Goal: Information Seeking & Learning: Learn about a topic

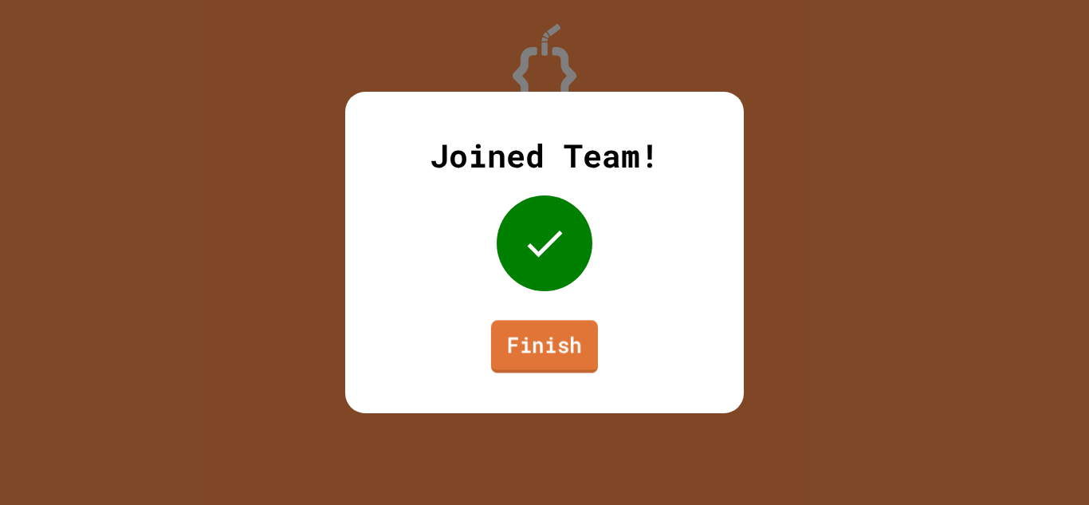
click at [542, 332] on link "Finish" at bounding box center [544, 346] width 107 height 53
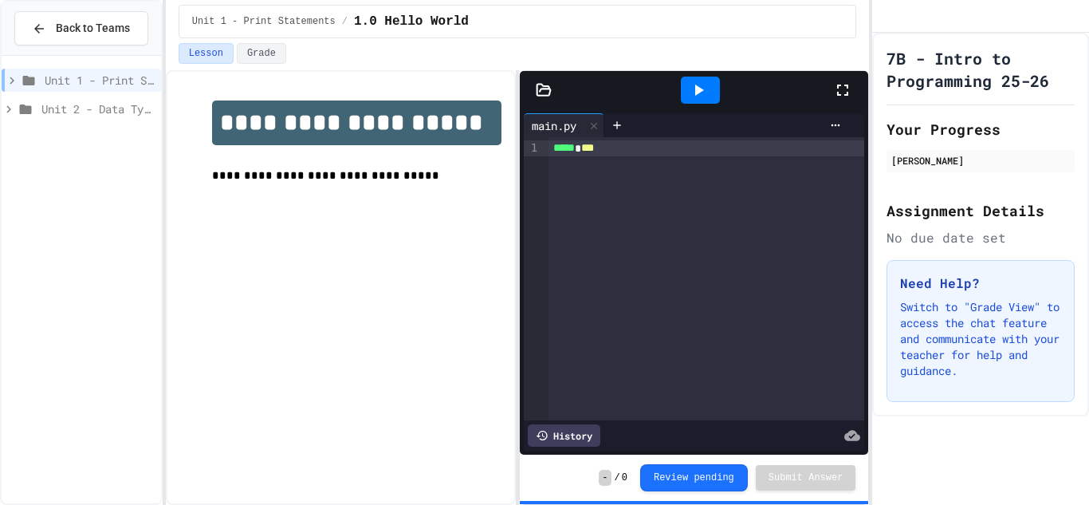
click at [71, 97] on div "Unit 2 - Data Types, Variables, [DEMOGRAPHIC_DATA]" at bounding box center [81, 108] width 159 height 23
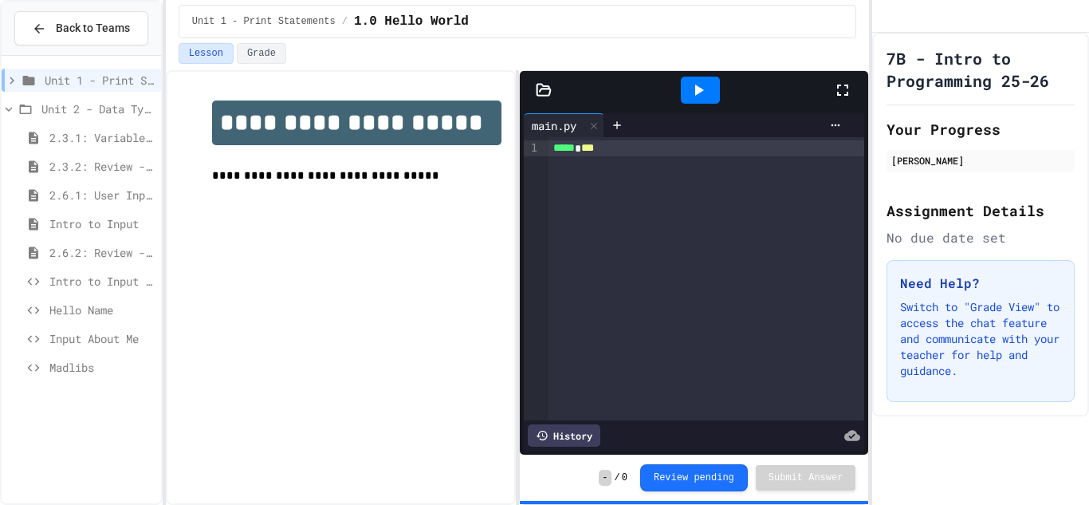
click at [144, 105] on span "Unit 2 - Data Types, Variables, [DEMOGRAPHIC_DATA]" at bounding box center [97, 108] width 113 height 17
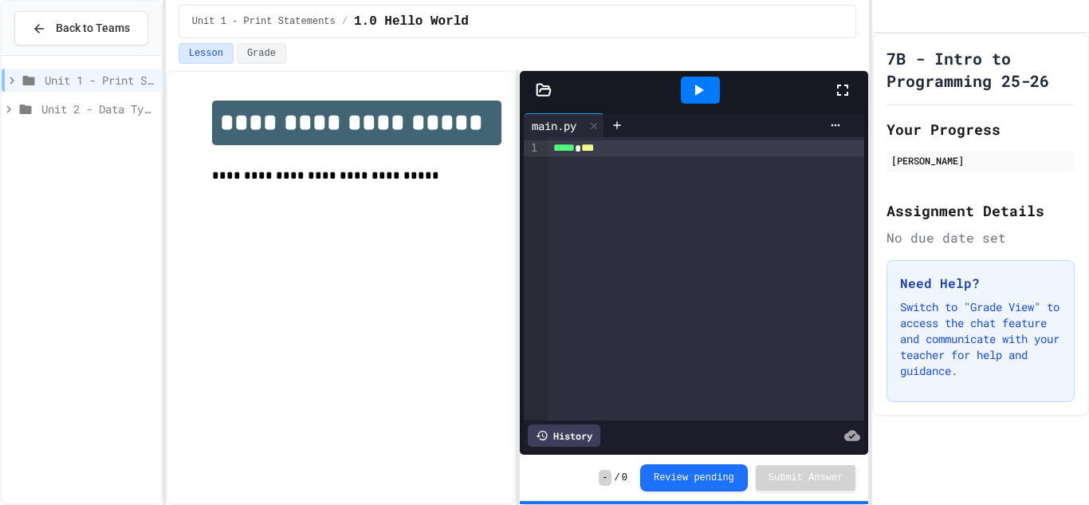
click at [143, 107] on span "Unit 2 - Data Types, Variables, [DEMOGRAPHIC_DATA]" at bounding box center [97, 108] width 113 height 17
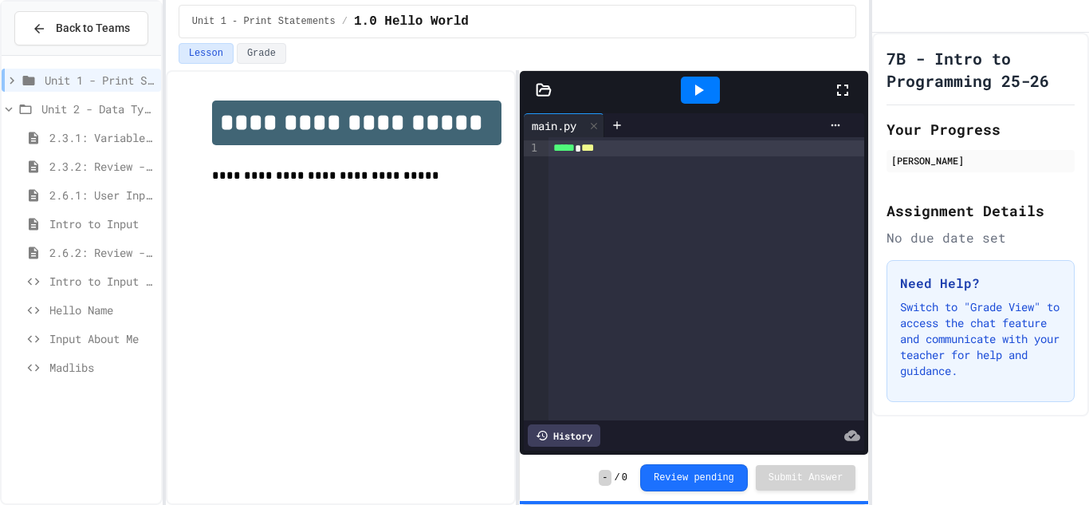
click at [119, 137] on span "2.3.1: Variables and Data Types" at bounding box center [101, 137] width 105 height 17
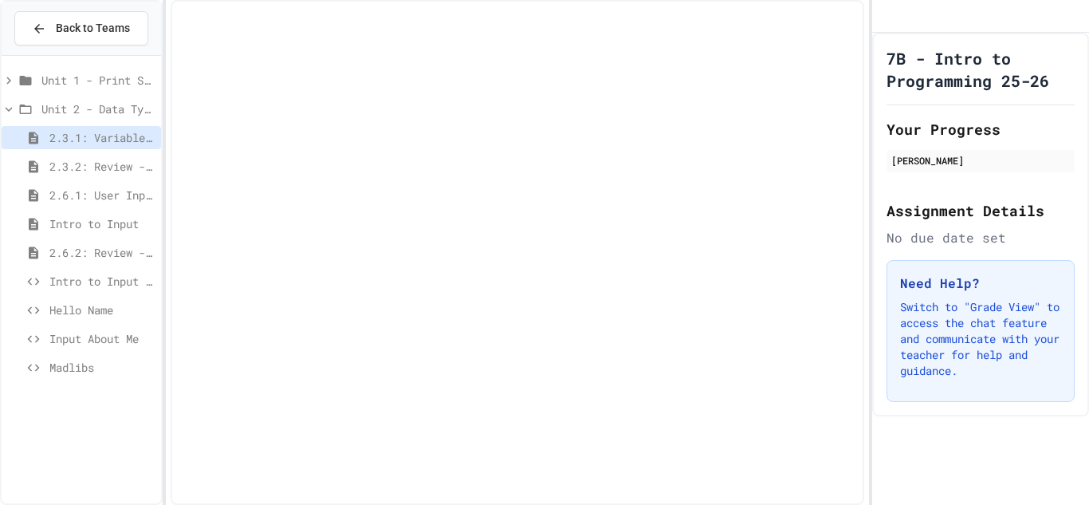
click at [119, 137] on span "2.3.1: Variables and Data Types" at bounding box center [101, 137] width 105 height 17
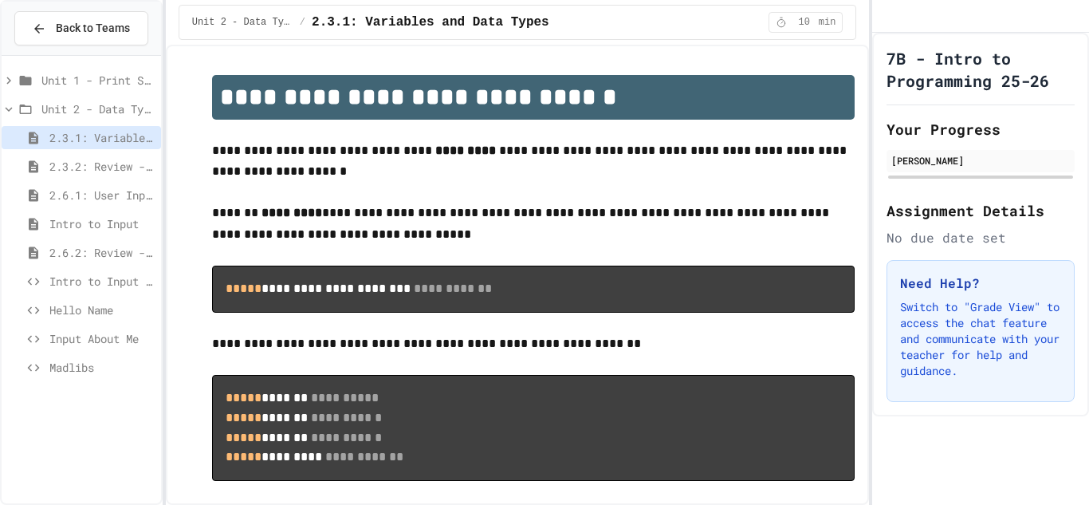
click at [120, 159] on span "2.3.2: Review - Variables and Data Types" at bounding box center [101, 166] width 105 height 17
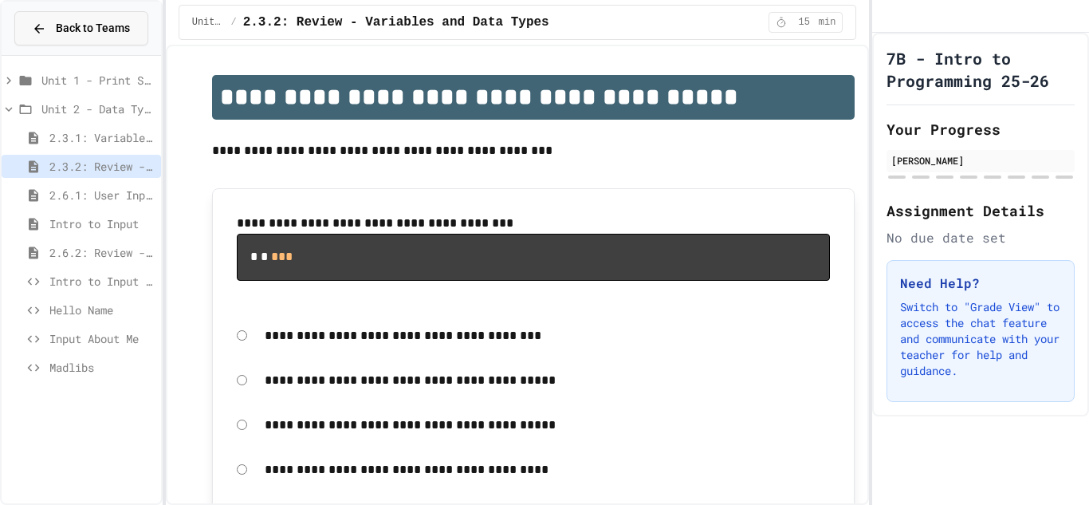
click at [65, 21] on span "Back to Teams" at bounding box center [93, 28] width 74 height 17
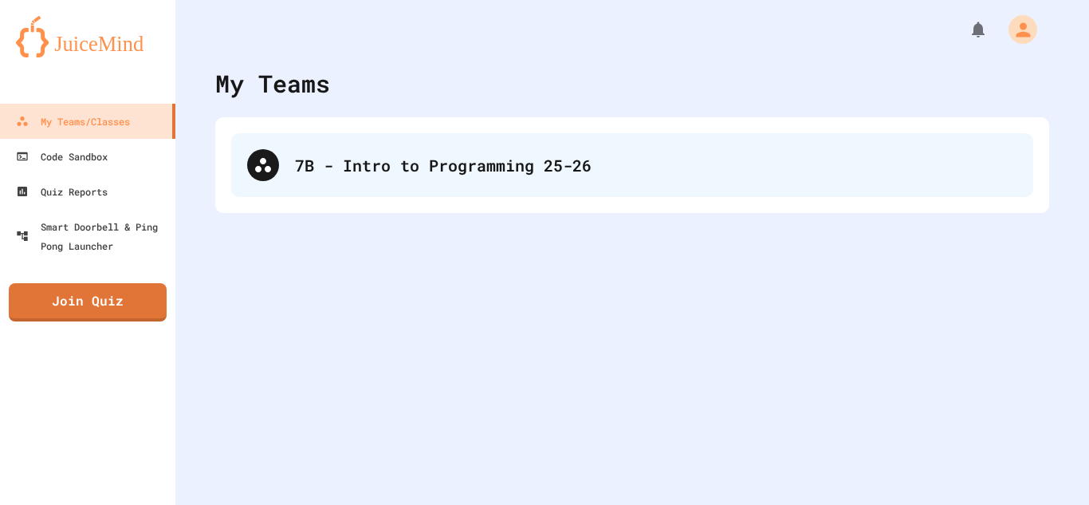
click at [337, 145] on div "7B - Intro to Programming 25-26" at bounding box center [632, 165] width 802 height 64
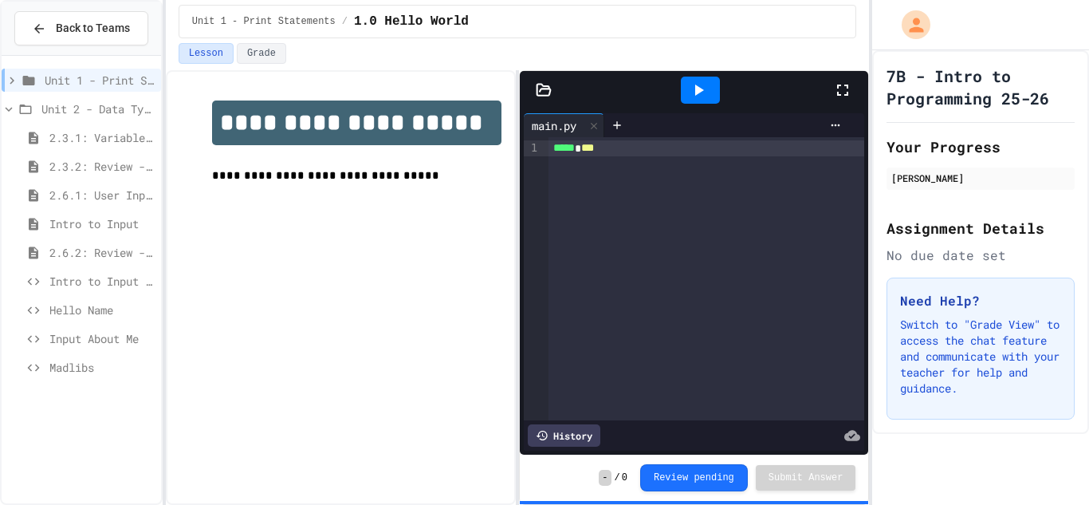
click at [107, 215] on span "Intro to Input" at bounding box center [101, 223] width 105 height 17
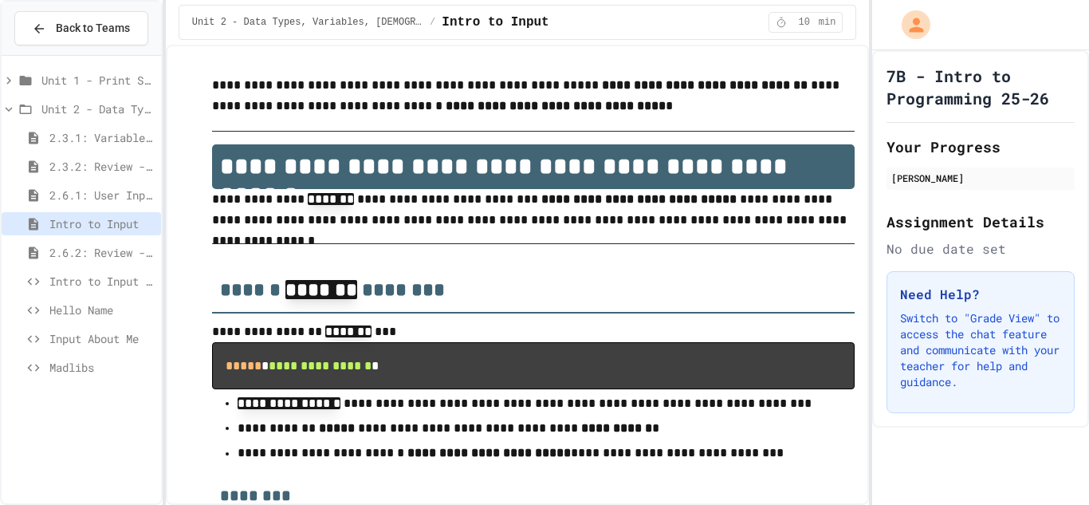
click at [57, 280] on span "Intro to Input Exercise" at bounding box center [101, 281] width 105 height 17
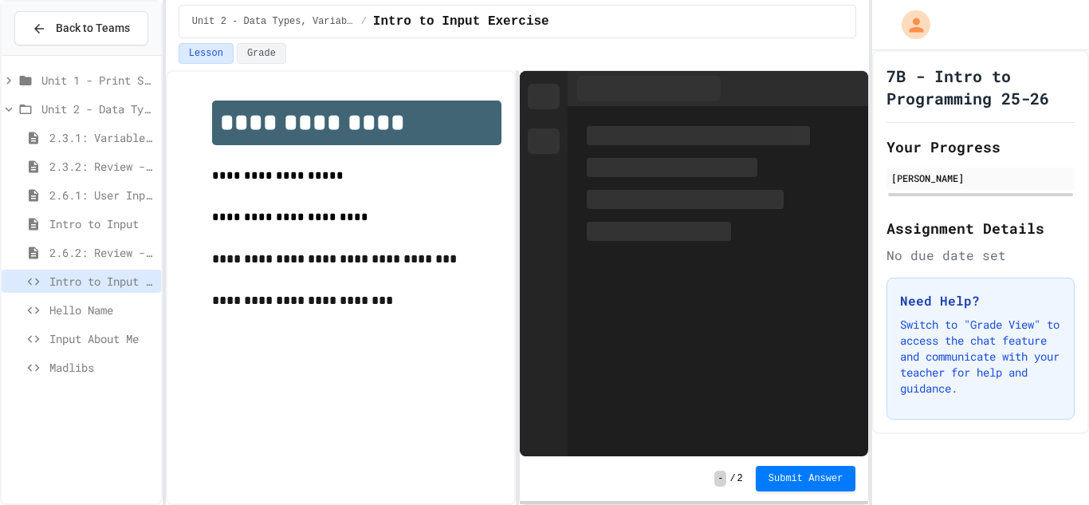
click at [102, 337] on span "Input About Me" at bounding box center [101, 338] width 105 height 17
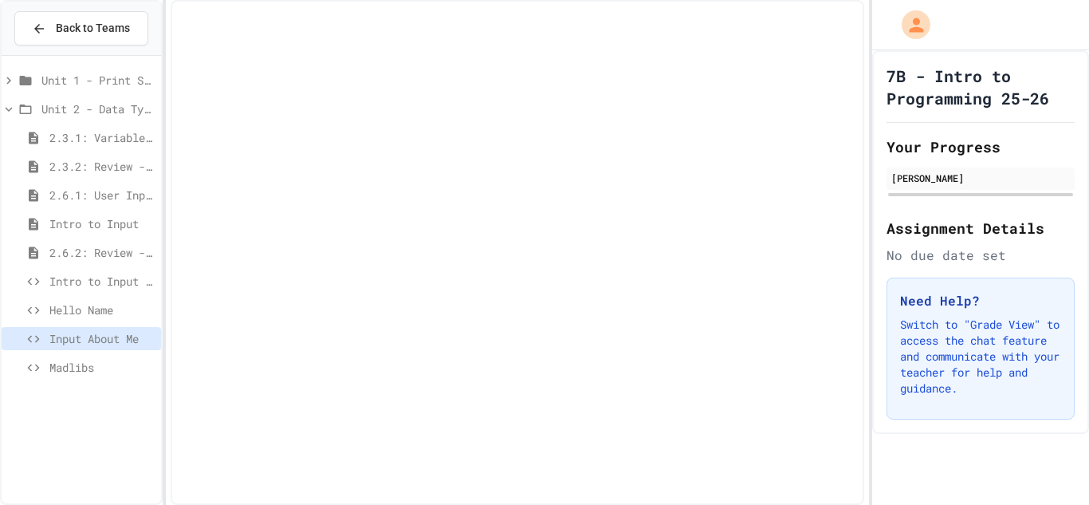
click at [102, 337] on span "Input About Me" at bounding box center [101, 338] width 105 height 17
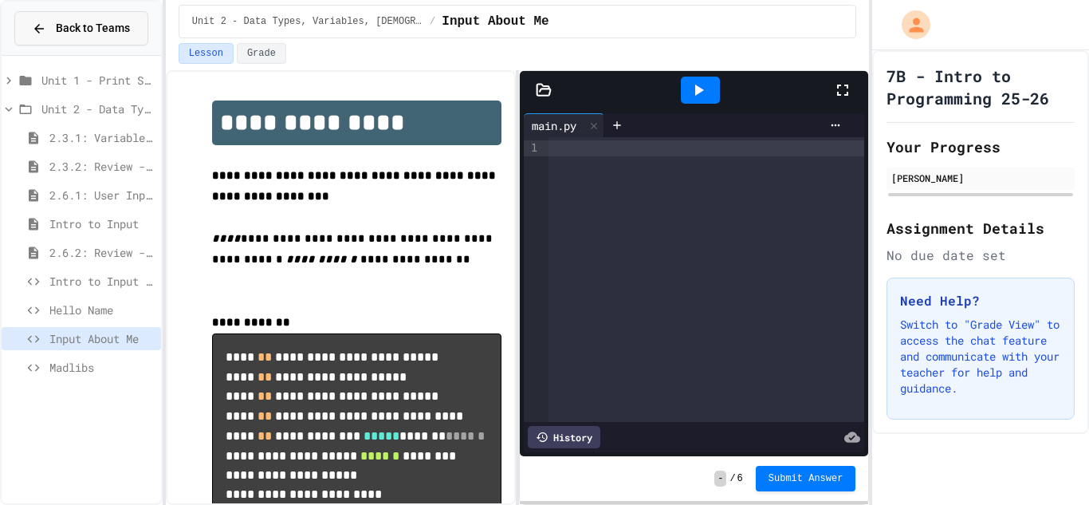
click at [72, 26] on span "Back to Teams" at bounding box center [93, 28] width 74 height 17
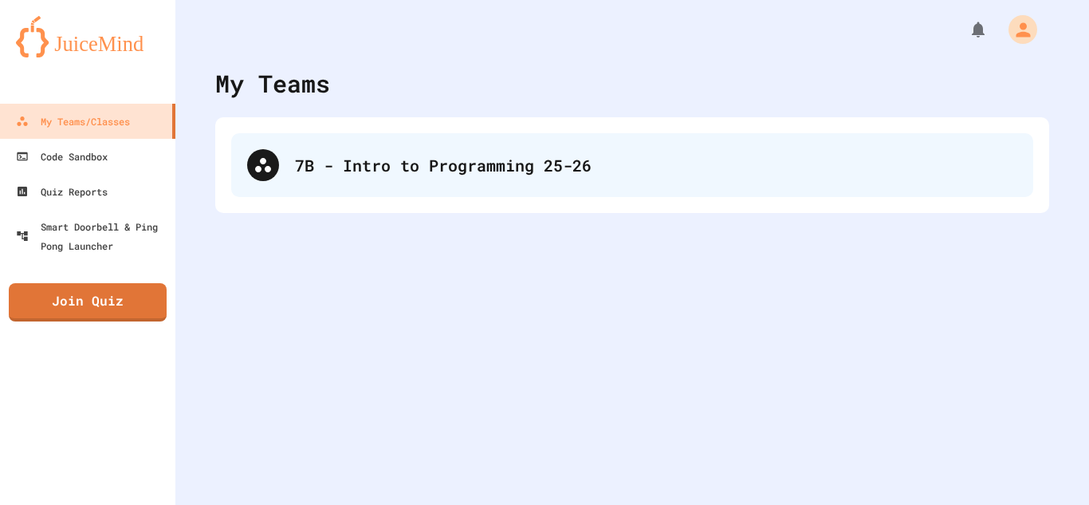
click at [289, 167] on div "7B - Intro to Programming 25-26" at bounding box center [632, 165] width 802 height 64
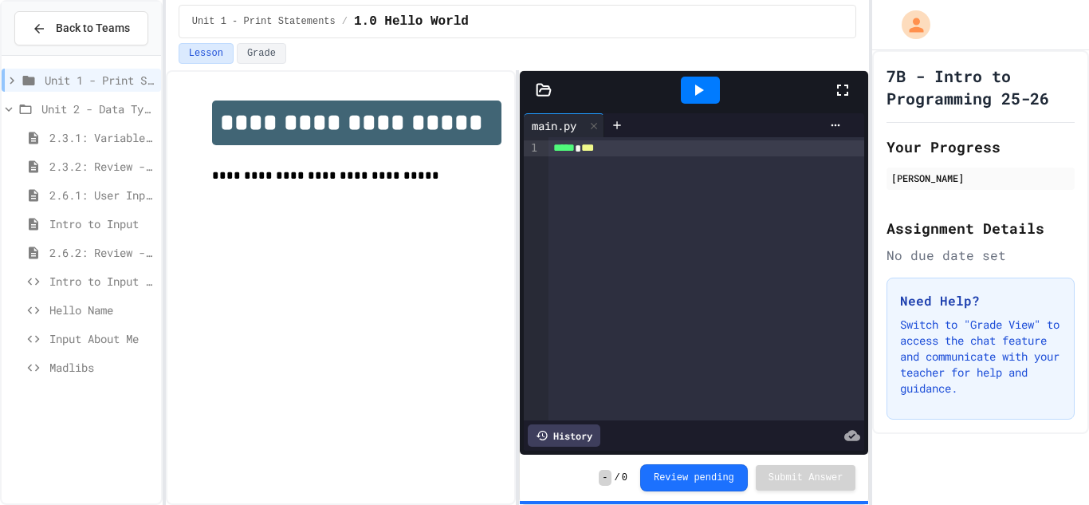
click at [67, 113] on span "Unit 2 - Data Types, Variables, [DEMOGRAPHIC_DATA]" at bounding box center [97, 108] width 113 height 17
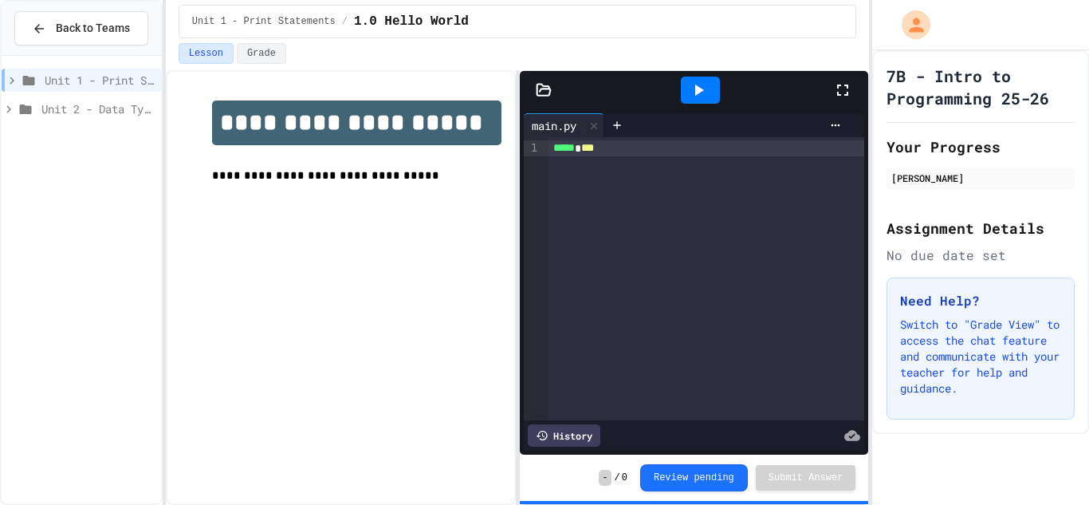
click at [67, 113] on span "Unit 2 - Data Types, Variables, [DEMOGRAPHIC_DATA]" at bounding box center [97, 108] width 113 height 17
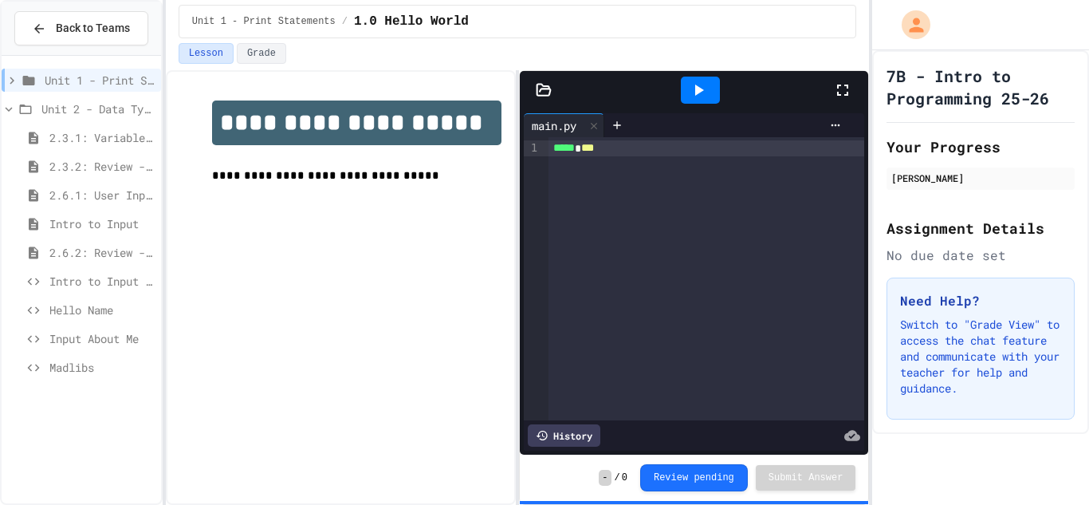
click at [46, 144] on div "2.3.1: Variables and Data Types" at bounding box center [81, 137] width 159 height 23
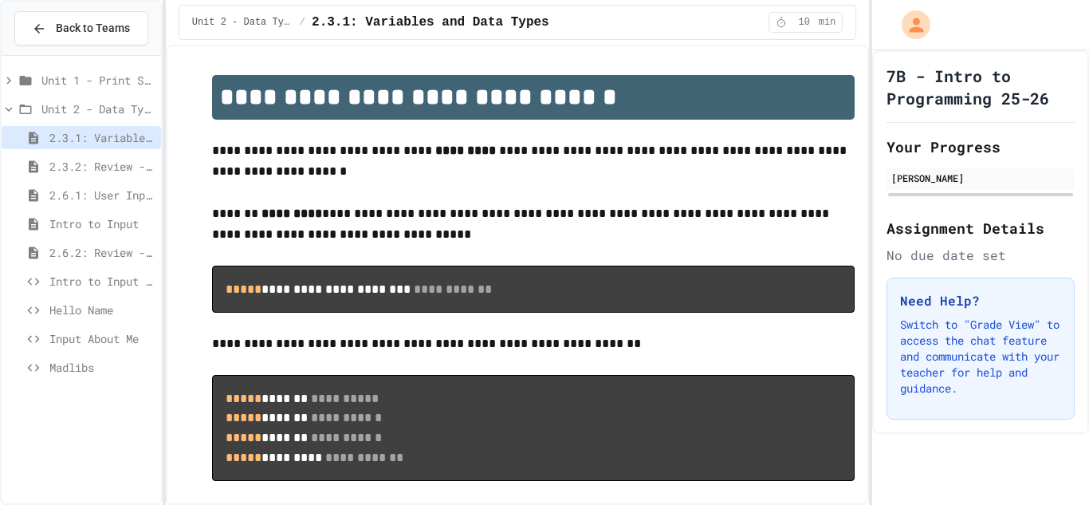
click at [62, 143] on span "2.3.1: Variables and Data Types" at bounding box center [101, 137] width 105 height 17
click at [55, 150] on div "2.3.1: Variables and Data Types" at bounding box center [81, 140] width 159 height 29
click at [63, 159] on span "2.3.2: Review - Variables and Data Types" at bounding box center [101, 166] width 105 height 17
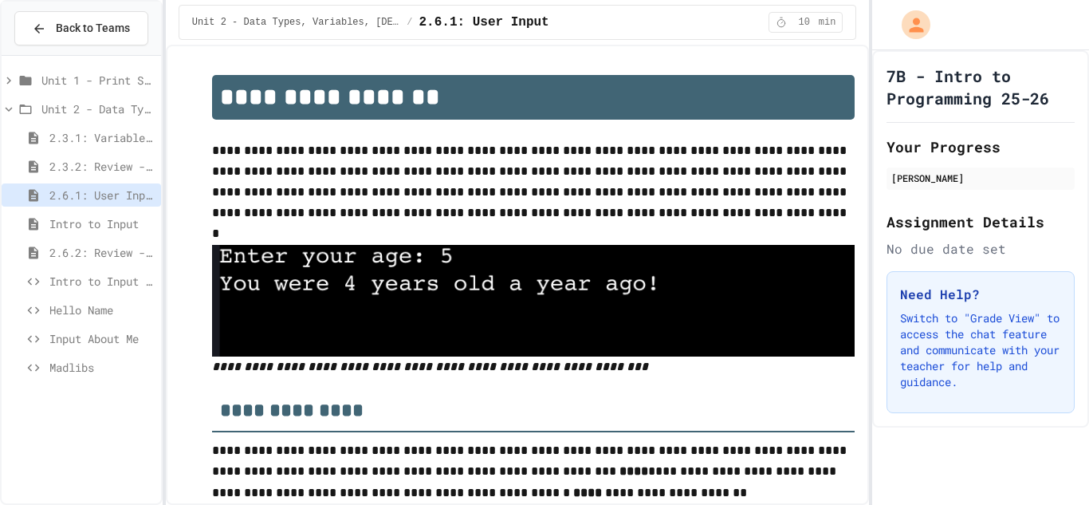
click at [33, 217] on icon at bounding box center [33, 224] width 19 height 14
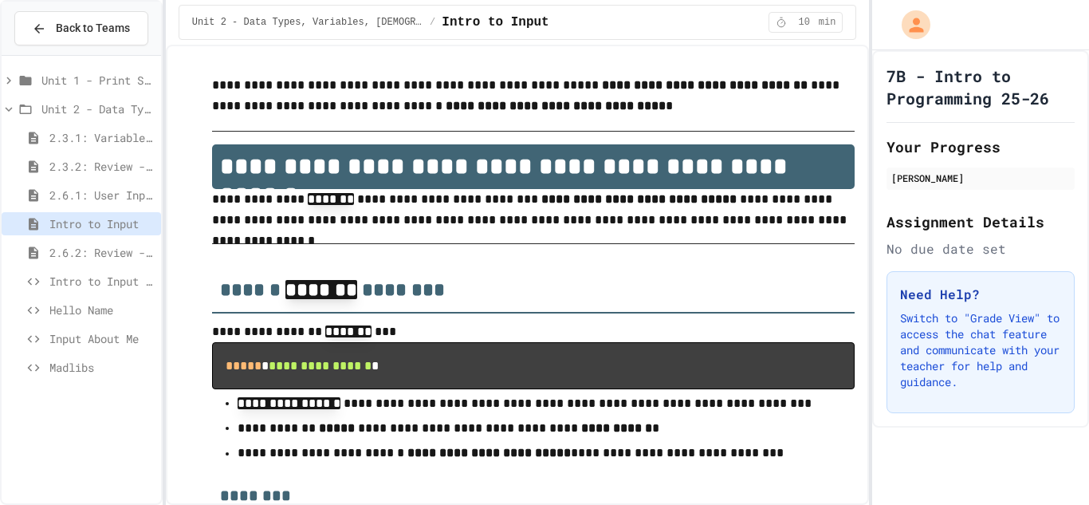
click at [42, 253] on icon at bounding box center [33, 252] width 19 height 14
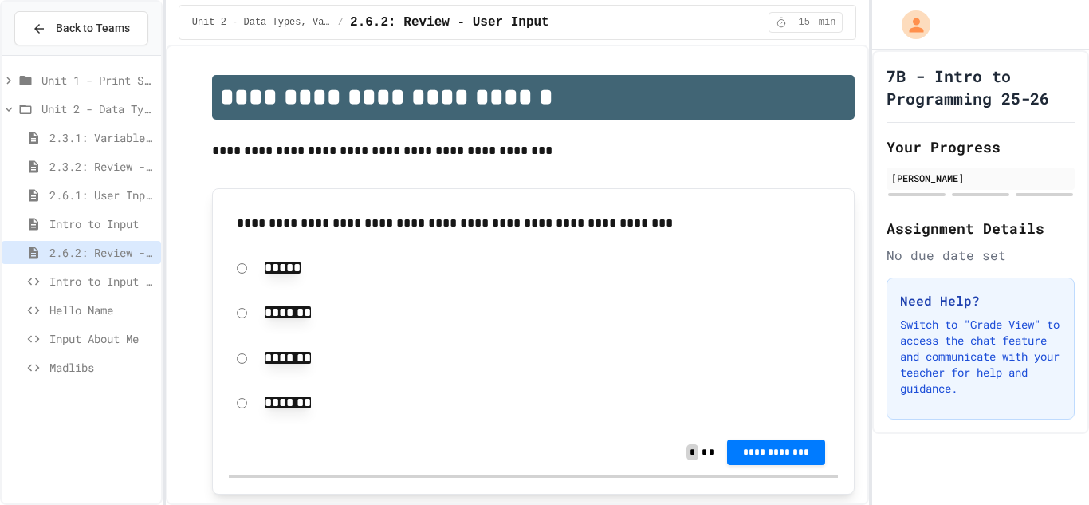
click at [106, 277] on span "Intro to Input Exercise" at bounding box center [101, 281] width 105 height 17
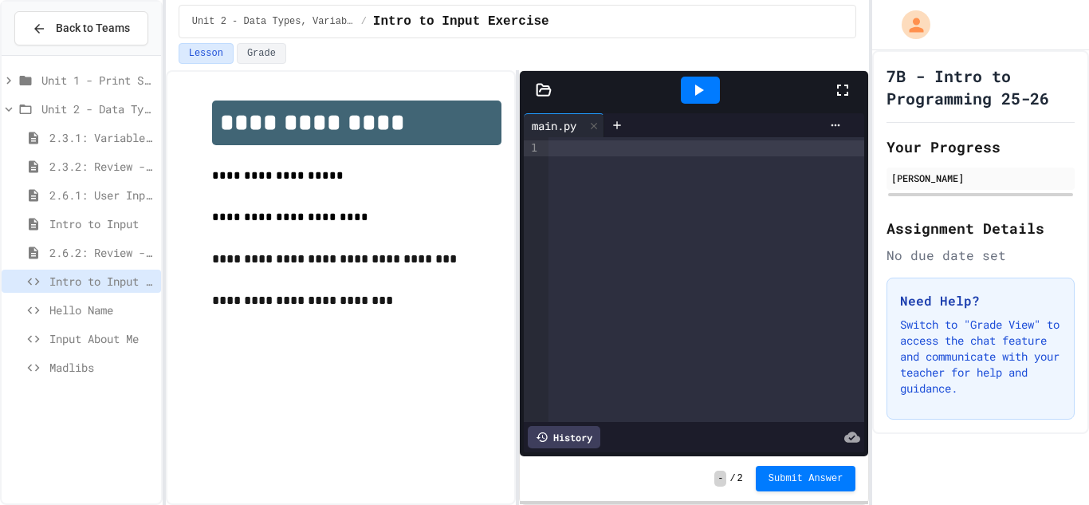
click at [93, 86] on span "Unit 1 - Print Statements" at bounding box center [97, 80] width 113 height 17
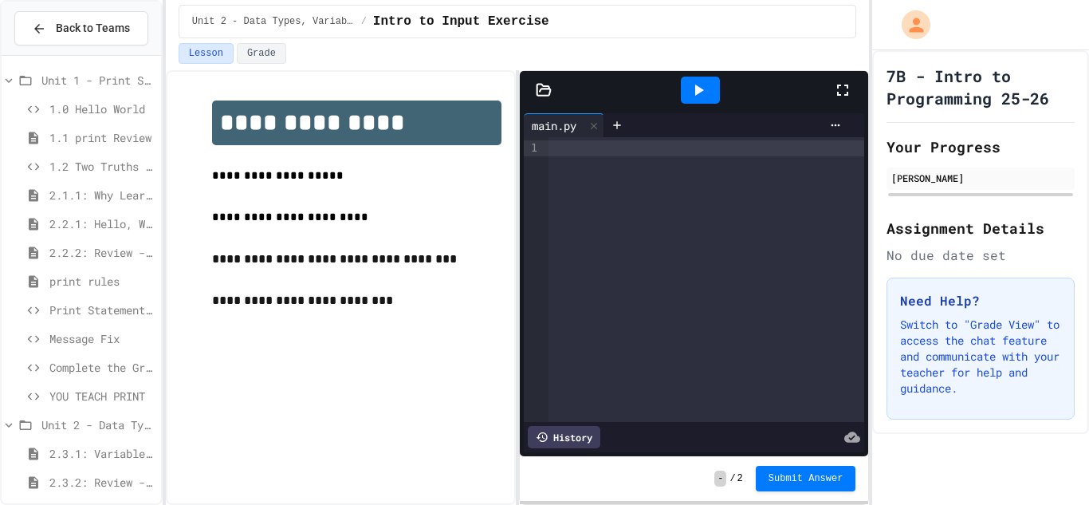
click at [96, 425] on span "Unit 2 - Data Types, Variables, [DEMOGRAPHIC_DATA]" at bounding box center [97, 424] width 113 height 17
click at [95, 392] on span "YOU TEACH PRINT" at bounding box center [101, 395] width 105 height 17
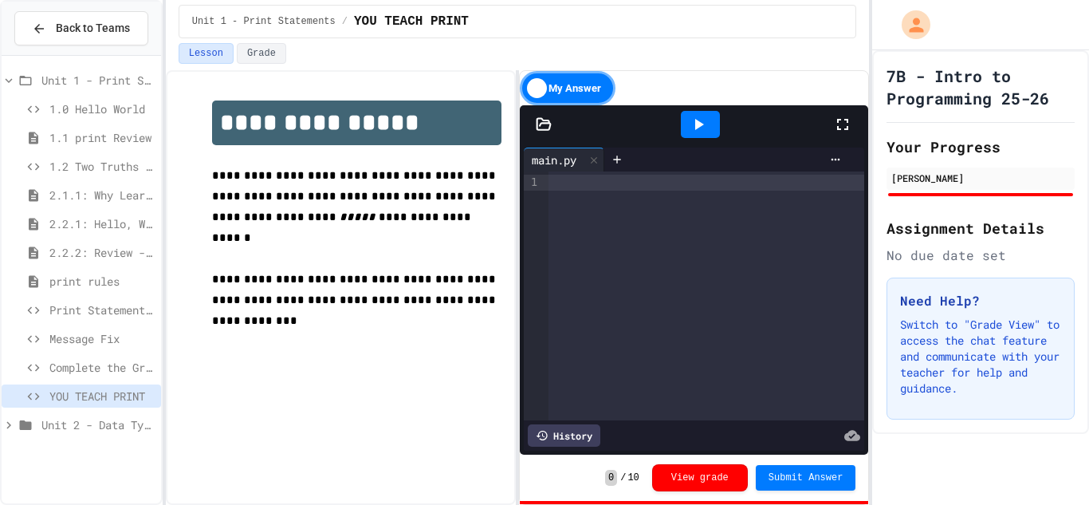
click at [624, 183] on div at bounding box center [706, 183] width 316 height 16
click at [555, 78] on div "My Answer" at bounding box center [568, 88] width 96 height 34
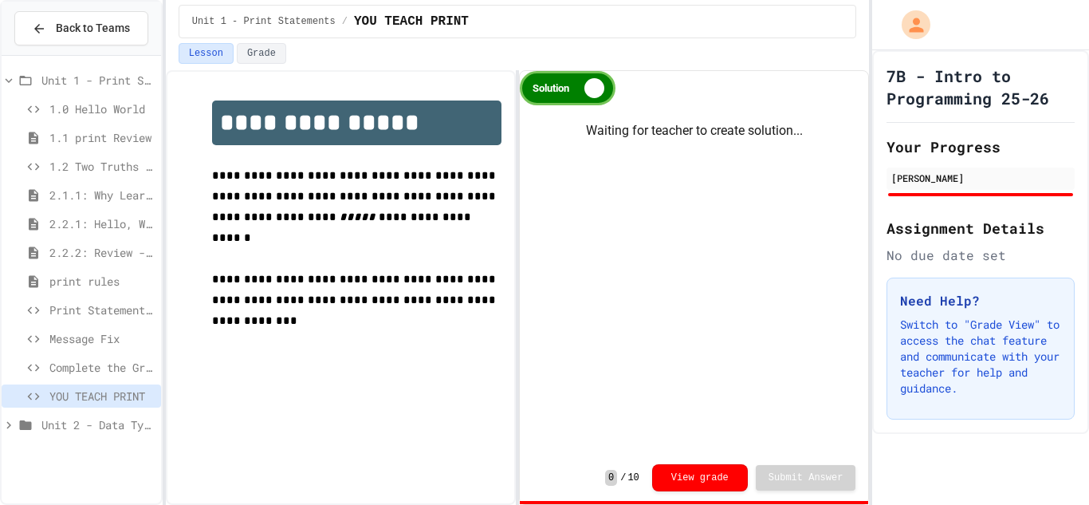
click at [567, 89] on div "Solution" at bounding box center [568, 88] width 96 height 34
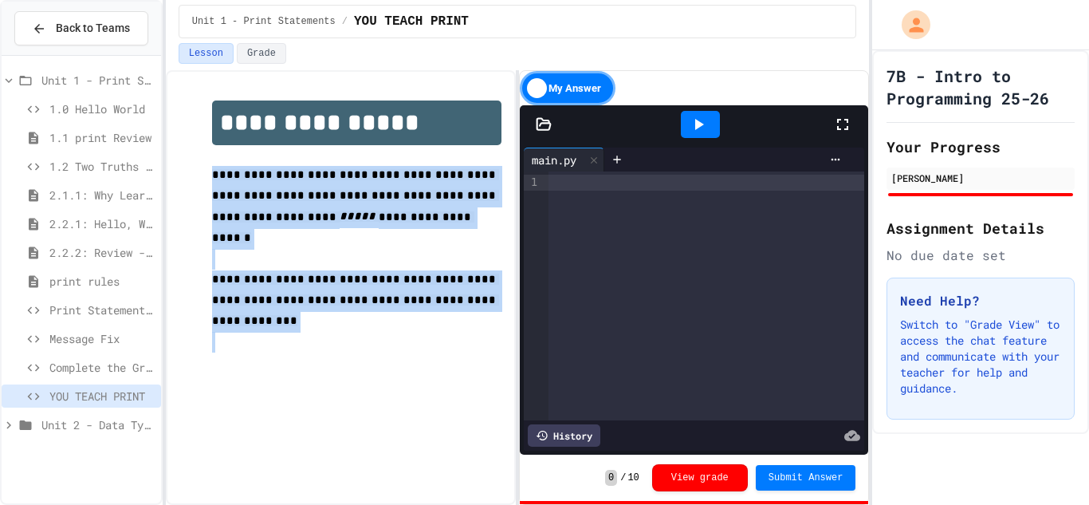
drag, startPoint x: 171, startPoint y: 176, endPoint x: 497, endPoint y: 367, distance: 376.9
click at [497, 367] on div "**********" at bounding box center [341, 287] width 350 height 434
copy div "**********"
click at [438, 282] on span "**********" at bounding box center [355, 299] width 287 height 53
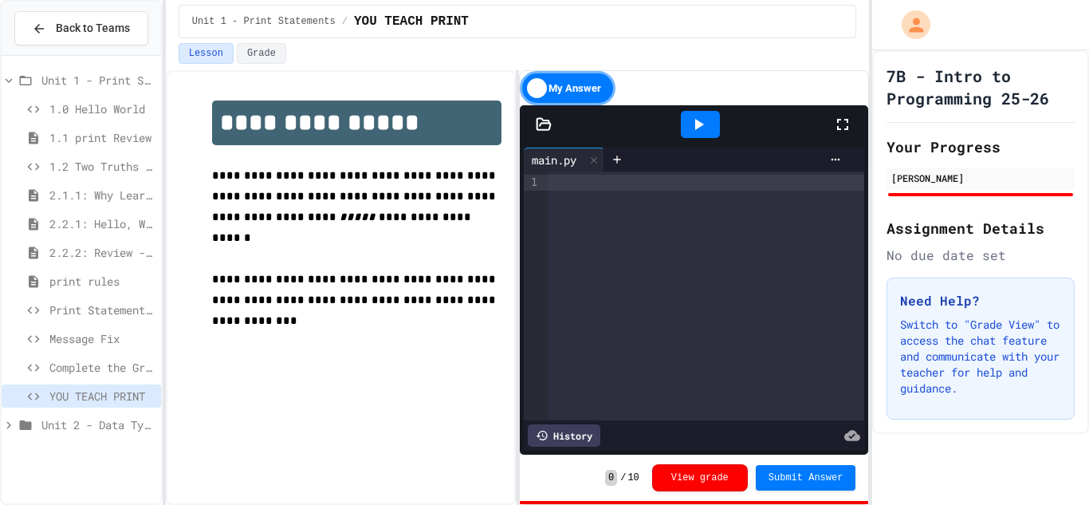
click at [562, 173] on div at bounding box center [706, 295] width 316 height 249
click at [581, 187] on span "*" at bounding box center [578, 181] width 6 height 11
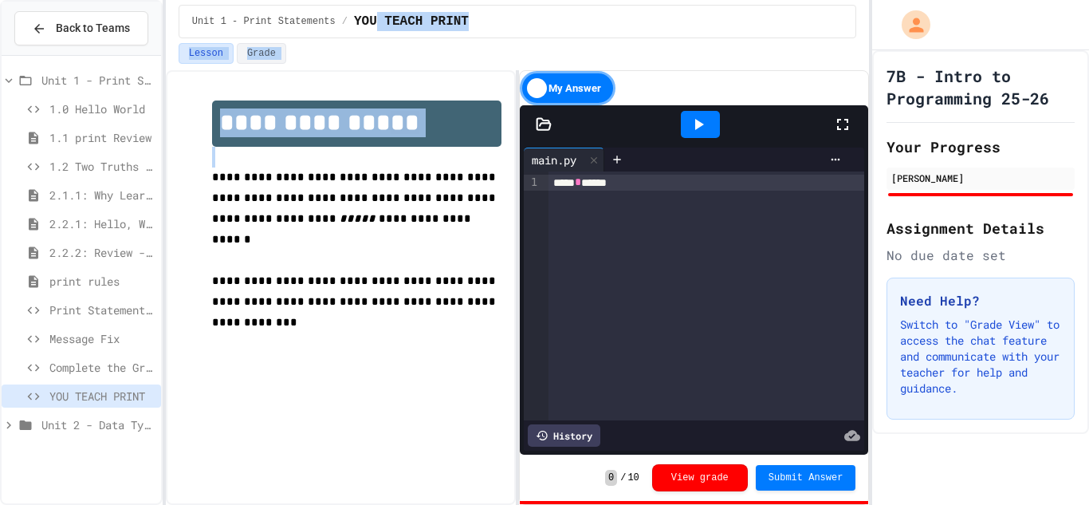
drag, startPoint x: 210, startPoint y: 178, endPoint x: 375, endPoint y: -60, distance: 288.8
click at [375, 0] on html "**********" at bounding box center [544, 252] width 1089 height 505
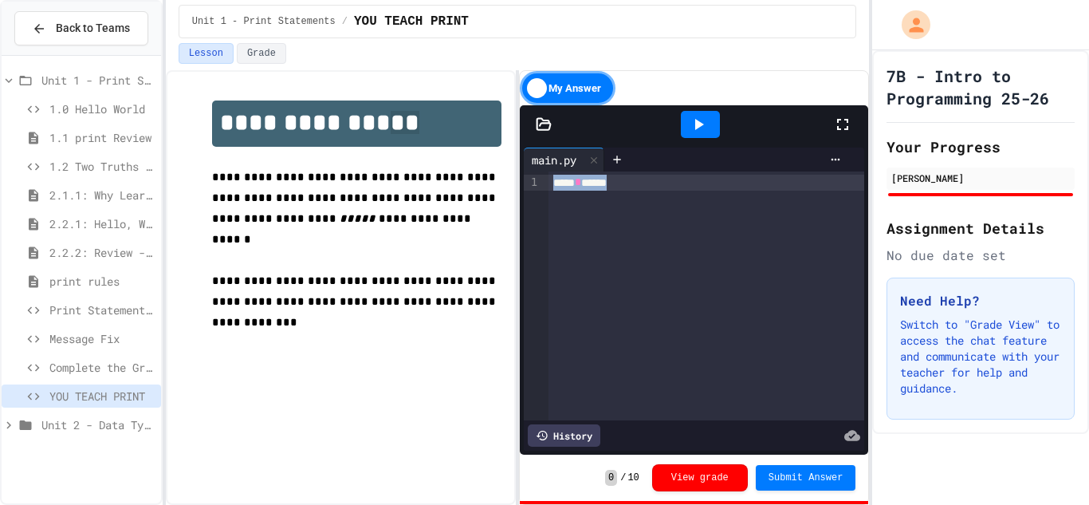
drag, startPoint x: 653, startPoint y: 181, endPoint x: 580, endPoint y: 172, distance: 73.1
click at [580, 172] on div "***** * ******" at bounding box center [706, 295] width 316 height 249
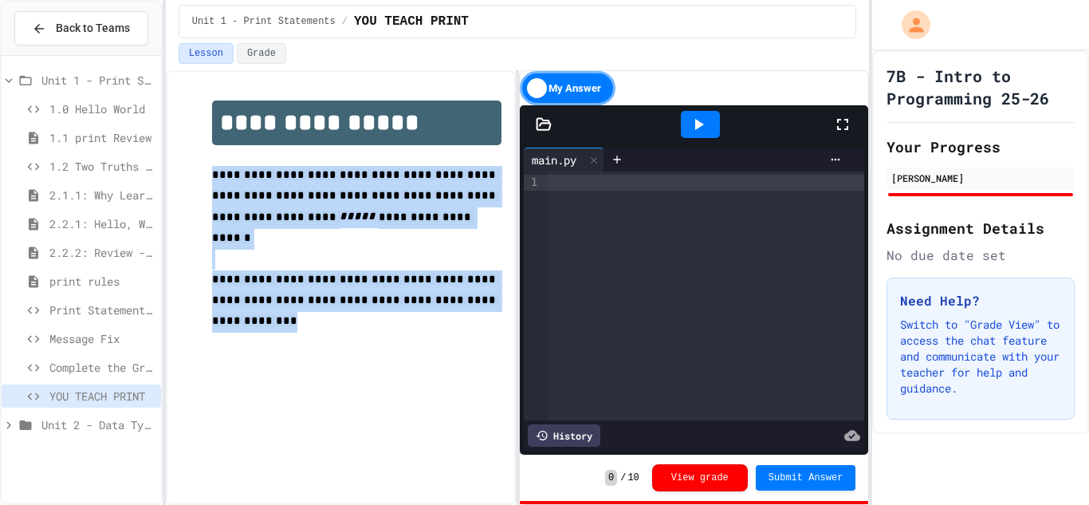
drag, startPoint x: 205, startPoint y: 183, endPoint x: 477, endPoint y: 289, distance: 292.8
click at [477, 289] on div "**********" at bounding box center [340, 226] width 321 height 284
copy div "**********"
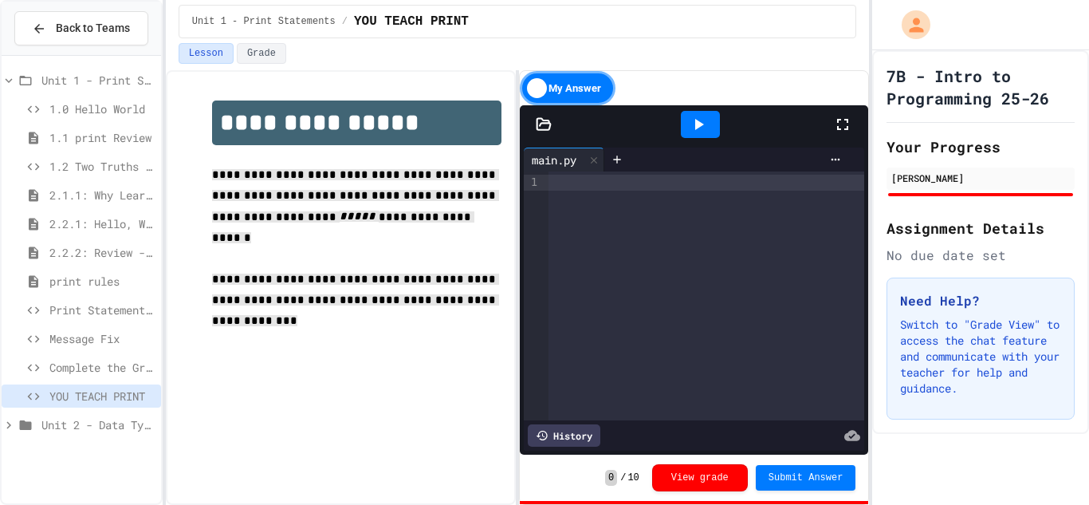
click at [559, 189] on div at bounding box center [706, 183] width 316 height 16
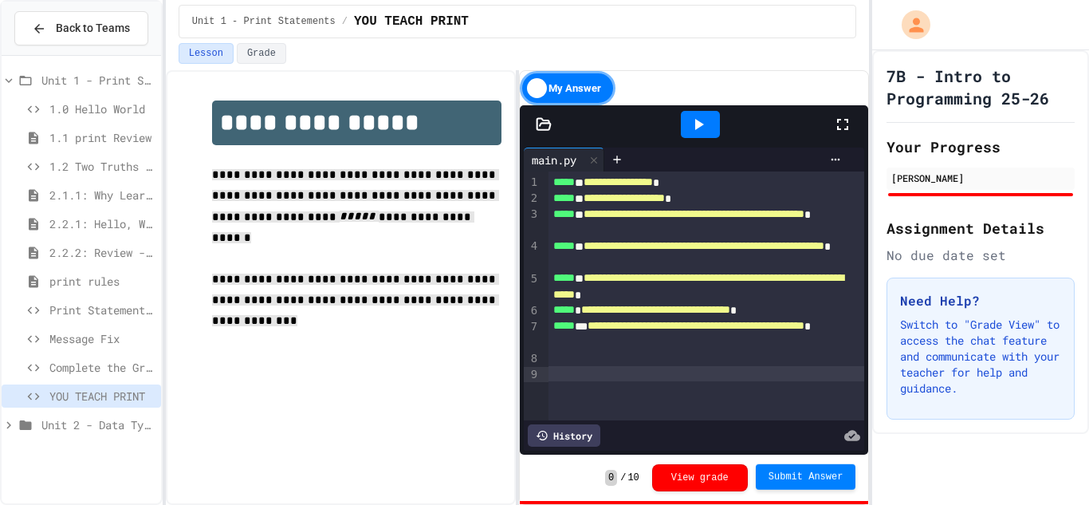
click at [784, 474] on span "Submit Answer" at bounding box center [805, 476] width 75 height 13
